Goal: Navigation & Orientation: Find specific page/section

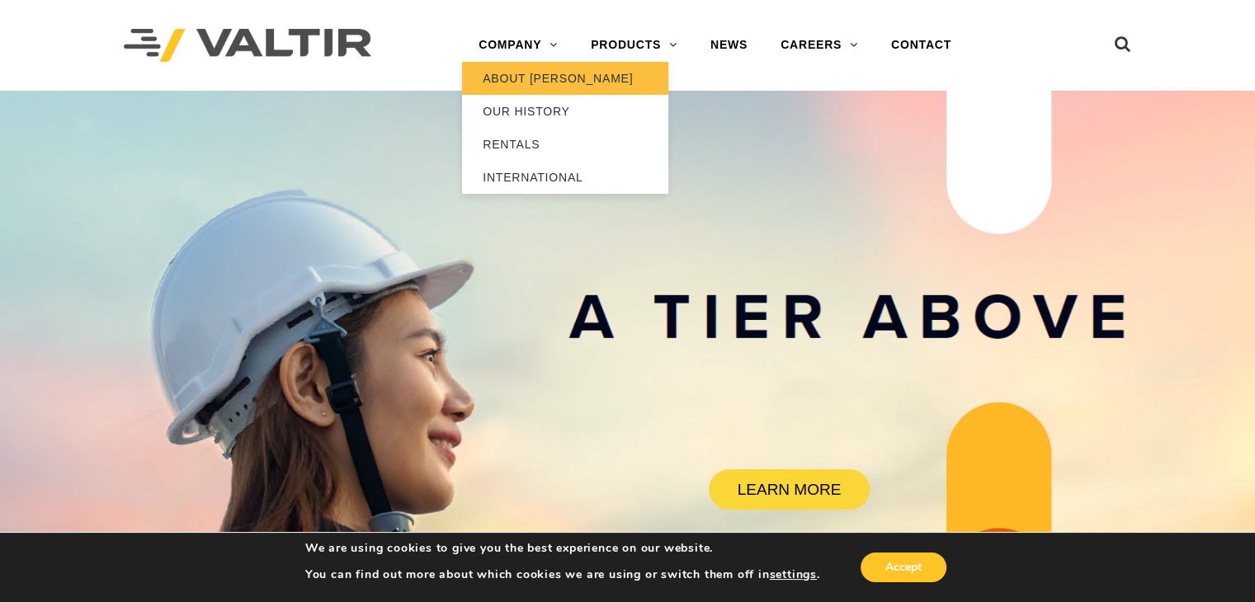
click at [525, 82] on link "ABOUT [PERSON_NAME]" at bounding box center [565, 78] width 206 height 33
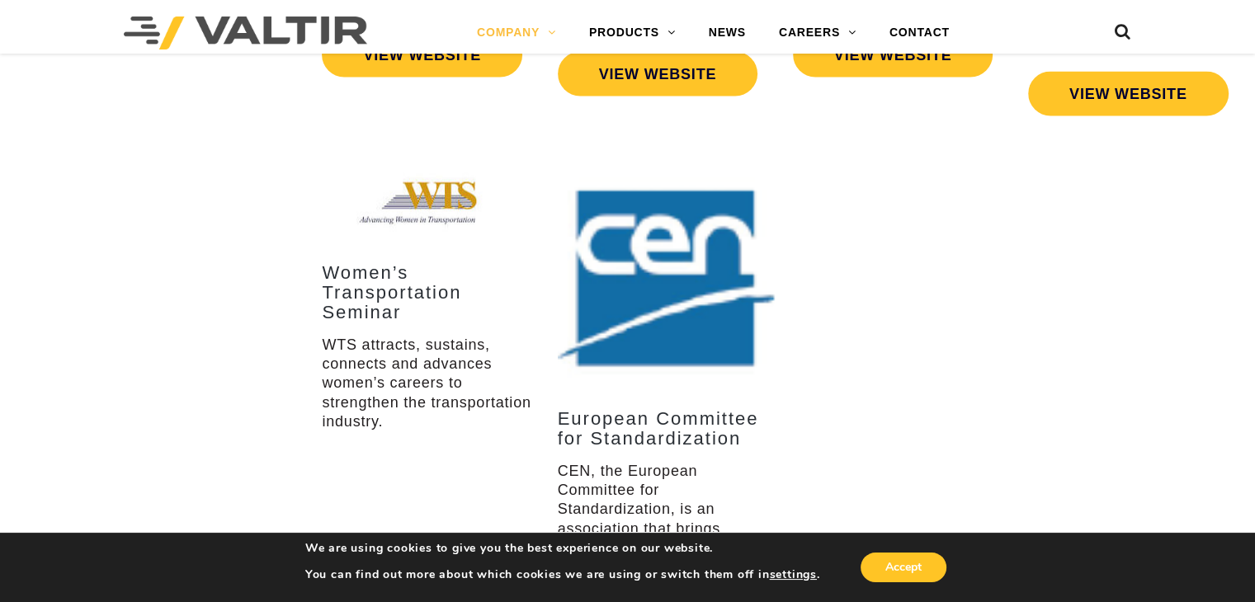
scroll to position [3299, 0]
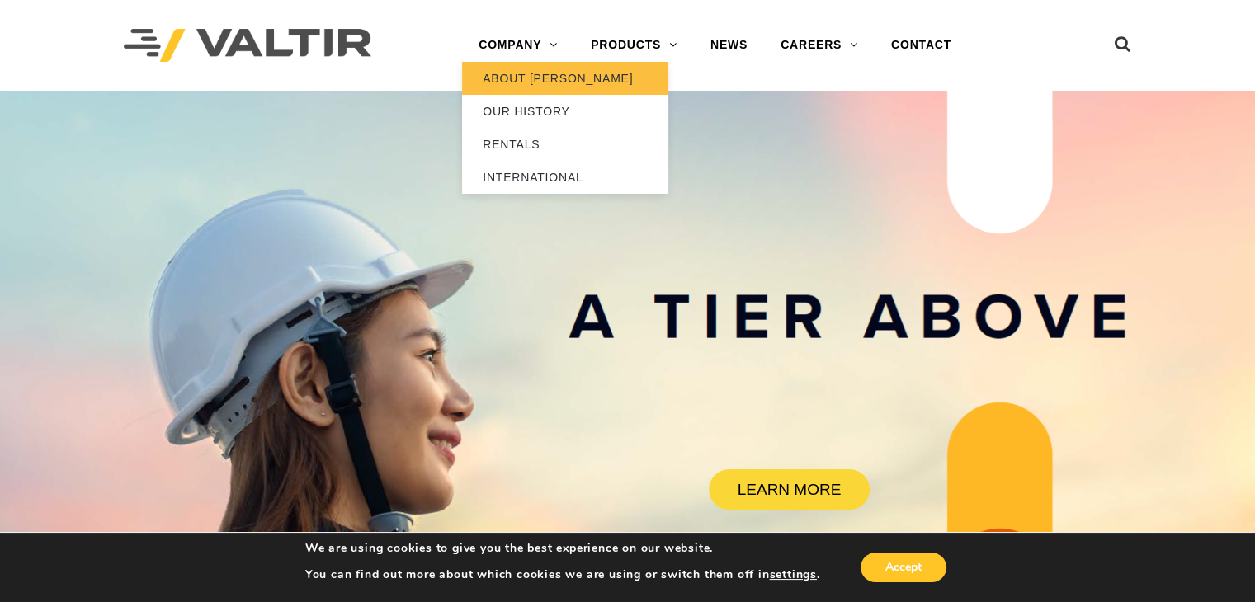
click at [534, 81] on link "ABOUT [PERSON_NAME]" at bounding box center [565, 78] width 206 height 33
